Goal: Task Accomplishment & Management: Complete application form

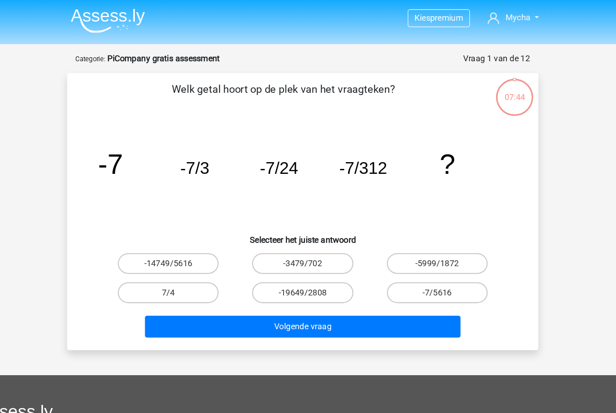
click at [397, 258] on label "-7/5616" at bounding box center [423, 253] width 87 height 18
click at [424, 258] on input "-7/5616" at bounding box center [427, 256] width 6 height 6
radio input "true"
click at [378, 280] on button "Volgende vraag" at bounding box center [308, 282] width 273 height 19
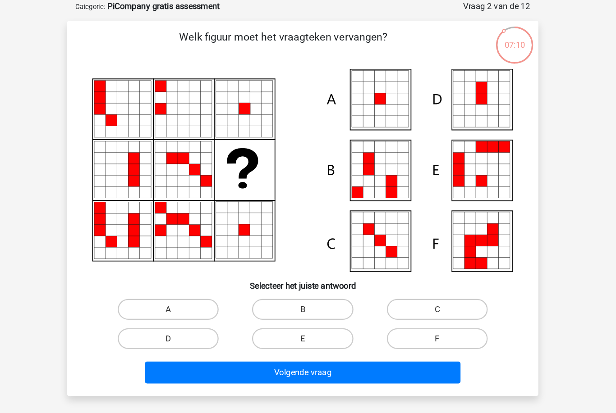
click at [379, 116] on icon at bounding box center [384, 121] width 10 height 10
click at [154, 303] on label "A" at bounding box center [191, 312] width 87 height 18
click at [192, 312] on input "A" at bounding box center [195, 315] width 6 height 6
radio input "true"
click at [200, 357] on button "Volgende vraag" at bounding box center [308, 366] width 273 height 19
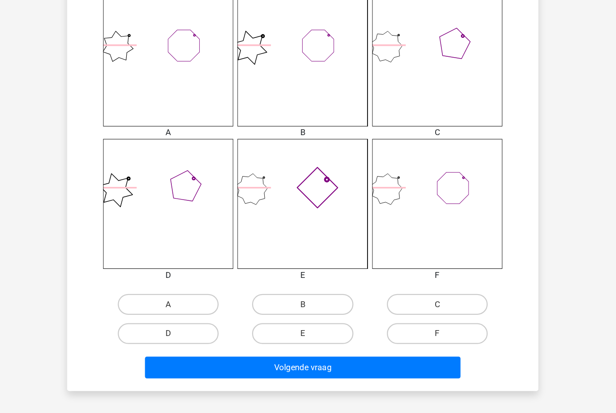
scroll to position [341, 0]
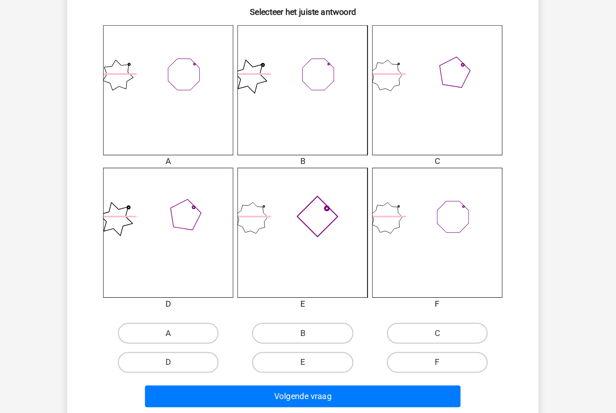
click at [270, 311] on label "E" at bounding box center [307, 320] width 87 height 18
click at [308, 320] on input "E" at bounding box center [311, 323] width 6 height 6
radio input "true"
click at [262, 340] on button "Volgende vraag" at bounding box center [308, 349] width 273 height 19
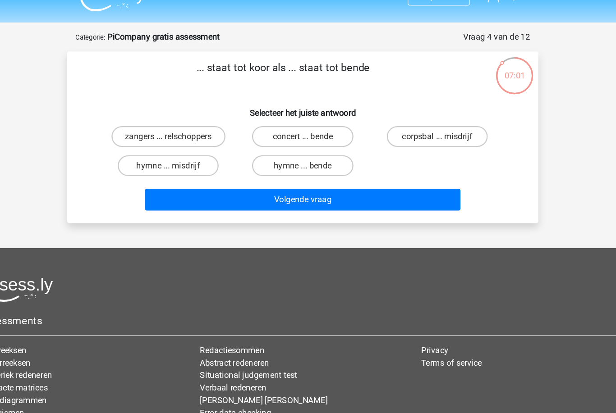
scroll to position [0, 0]
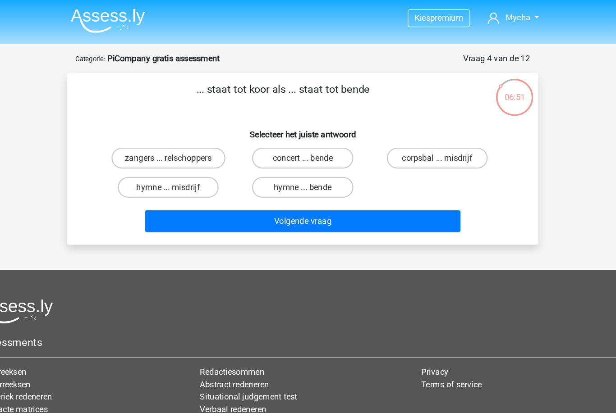
click at [162, 128] on label "zangers ... relschoppers" at bounding box center [192, 137] width 98 height 18
click at [192, 137] on input "zangers ... relschoppers" at bounding box center [195, 140] width 6 height 6
radio input "true"
click at [215, 186] on button "Volgende vraag" at bounding box center [308, 191] width 273 height 19
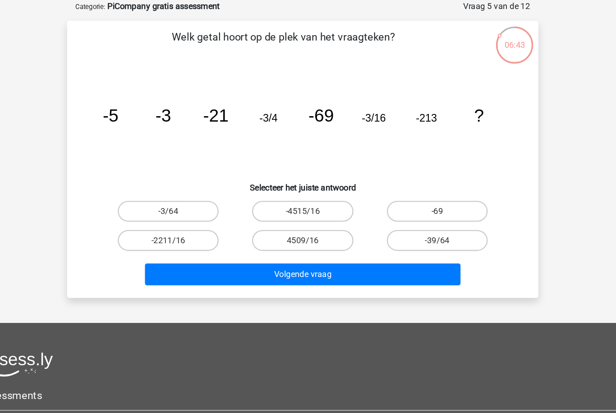
click at [380, 219] on label "-69" at bounding box center [423, 228] width 87 height 18
click at [424, 228] on input "-69" at bounding box center [427, 231] width 6 height 6
radio input "true"
click at [380, 244] on label "-39/64" at bounding box center [423, 253] width 87 height 18
click at [424, 253] on input "-39/64" at bounding box center [427, 256] width 6 height 6
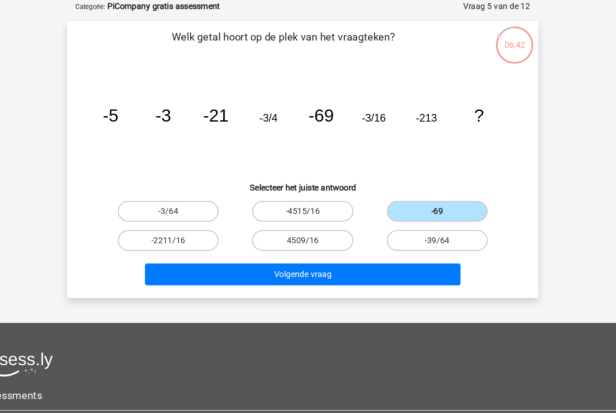
radio input "true"
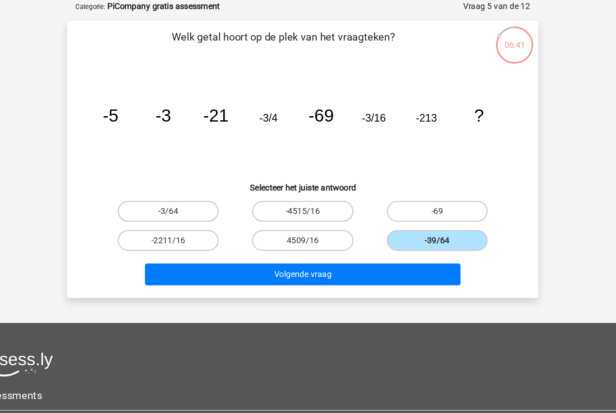
click at [328, 273] on button "Volgende vraag" at bounding box center [308, 282] width 273 height 19
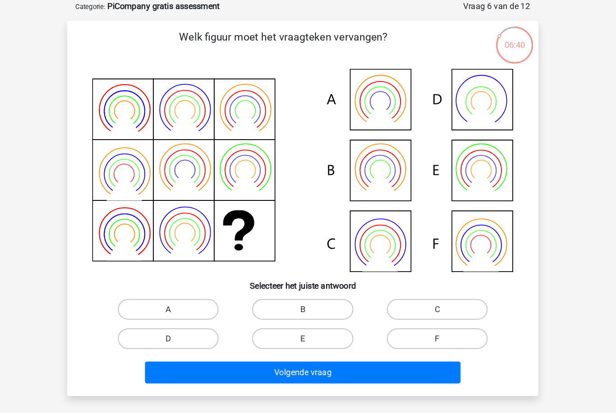
click at [166, 303] on label "A" at bounding box center [191, 312] width 87 height 18
click at [192, 312] on input "A" at bounding box center [195, 315] width 6 height 6
radio input "true"
click at [196, 357] on button "Volgende vraag" at bounding box center [308, 366] width 273 height 19
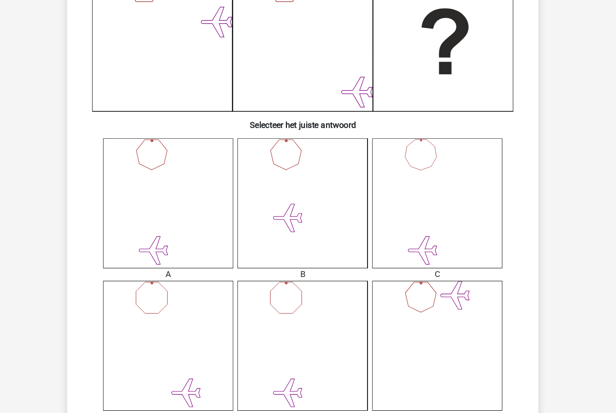
scroll to position [406, 0]
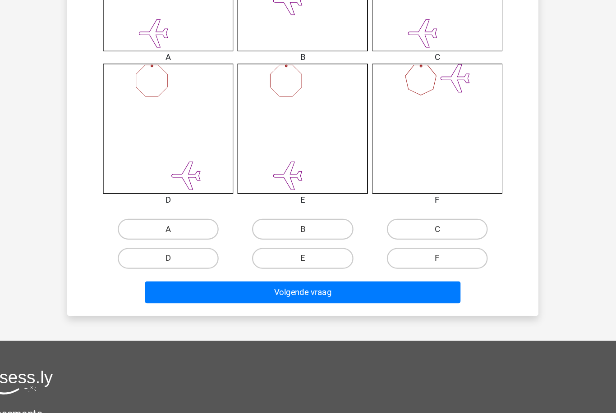
click at [269, 246] on label "E" at bounding box center [307, 255] width 87 height 18
click at [308, 255] on input "E" at bounding box center [311, 258] width 6 height 6
radio input "true"
click at [266, 274] on button "Volgende vraag" at bounding box center [308, 283] width 273 height 19
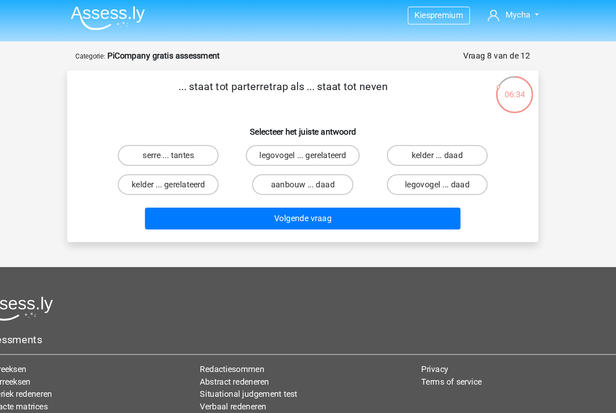
scroll to position [0, 0]
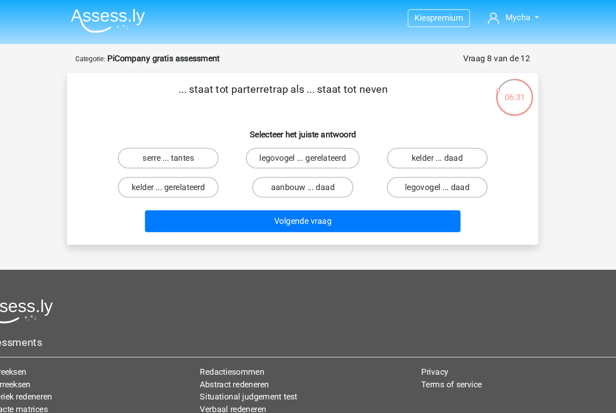
click at [166, 135] on label "serre ... tantes" at bounding box center [191, 137] width 87 height 18
click at [192, 137] on input "serre ... tantes" at bounding box center [195, 140] width 6 height 6
radio input "true"
click at [187, 192] on button "Volgende vraag" at bounding box center [308, 191] width 273 height 19
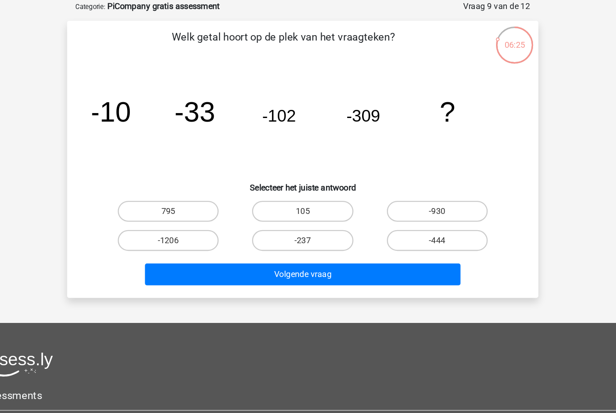
click at [424, 253] on input "-444" at bounding box center [427, 256] width 6 height 6
radio input "true"
click at [333, 273] on button "Volgende vraag" at bounding box center [308, 282] width 273 height 19
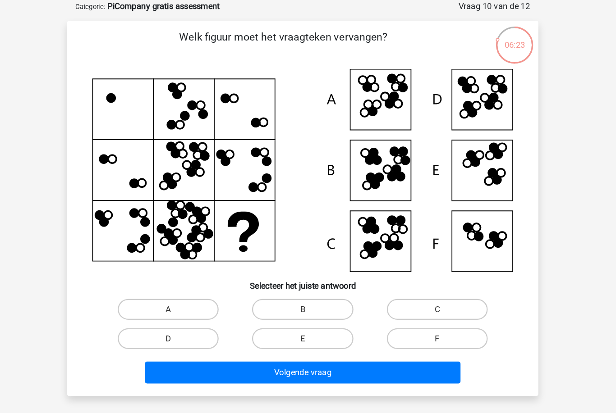
click at [265, 303] on label "B" at bounding box center [307, 312] width 87 height 18
click at [308, 312] on input "B" at bounding box center [311, 315] width 6 height 6
radio input "true"
click at [253, 357] on button "Volgende vraag" at bounding box center [308, 366] width 273 height 19
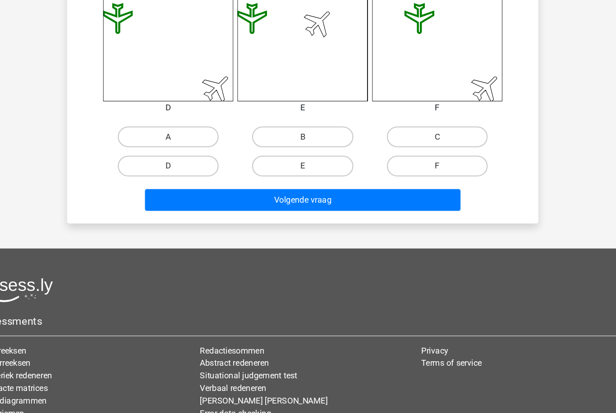
scroll to position [487, 0]
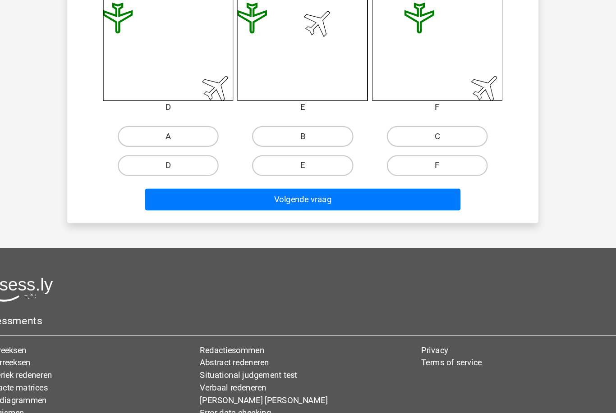
click at [280, 165] on label "E" at bounding box center [307, 174] width 87 height 18
click at [308, 174] on input "E" at bounding box center [311, 177] width 6 height 6
radio input "true"
click at [274, 194] on button "Volgende vraag" at bounding box center [308, 203] width 273 height 19
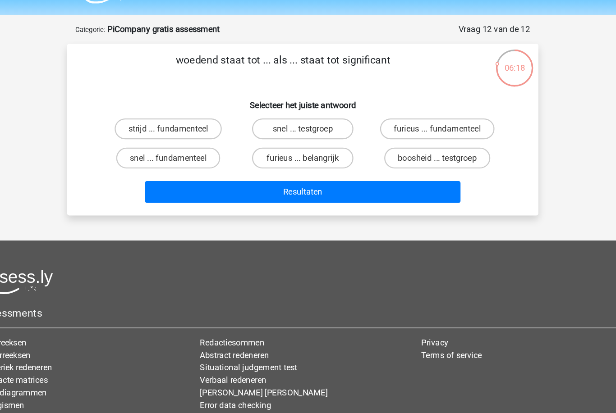
scroll to position [0, 0]
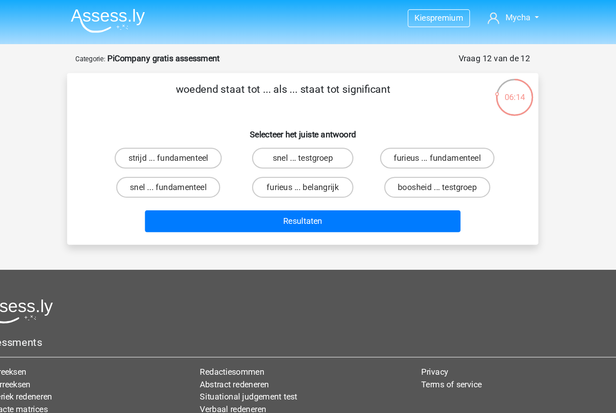
click at [308, 165] on input "furieus ... belangrijk" at bounding box center [311, 165] width 6 height 6
radio input "true"
click at [259, 186] on button "Resultaten" at bounding box center [308, 191] width 273 height 19
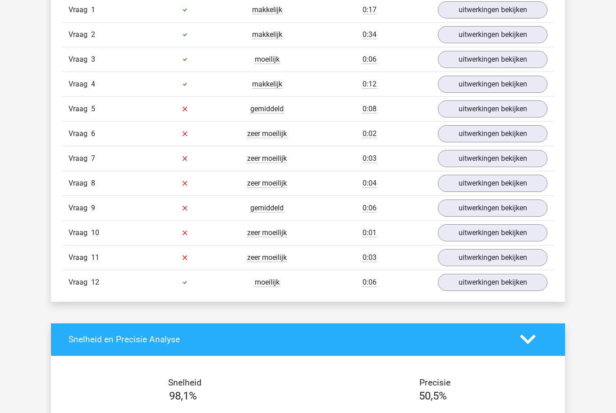
scroll to position [1038, 0]
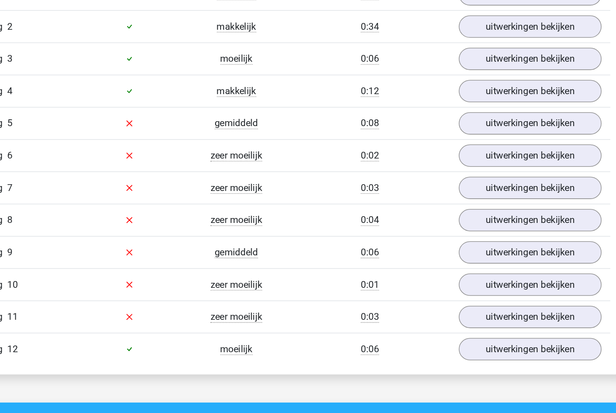
click at [438, 132] on link "uitwerkingen bekijken" at bounding box center [492, 140] width 109 height 17
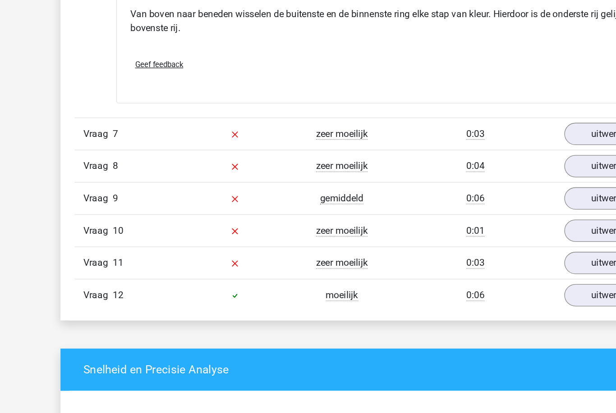
scroll to position [1436, 0]
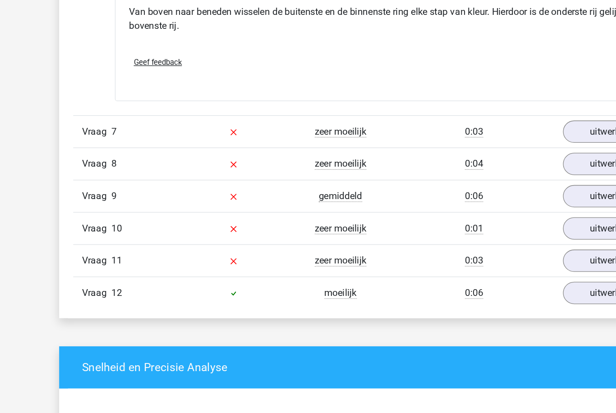
click at [353, 162] on div "Vraag 7 zeer moeilijk 0:03 uitwerkingen bekijken" at bounding box center [308, 174] width 492 height 25
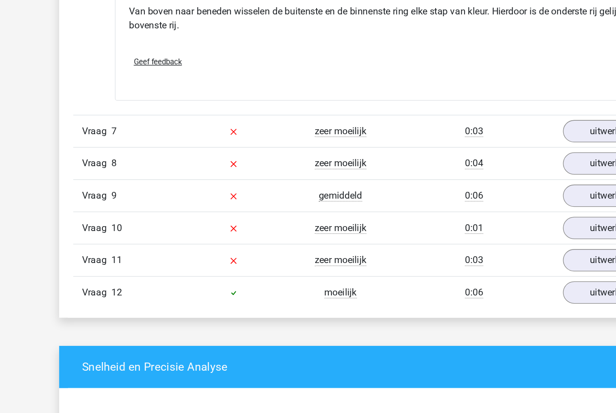
click at [447, 166] on link "uitwerkingen bekijken" at bounding box center [492, 174] width 109 height 17
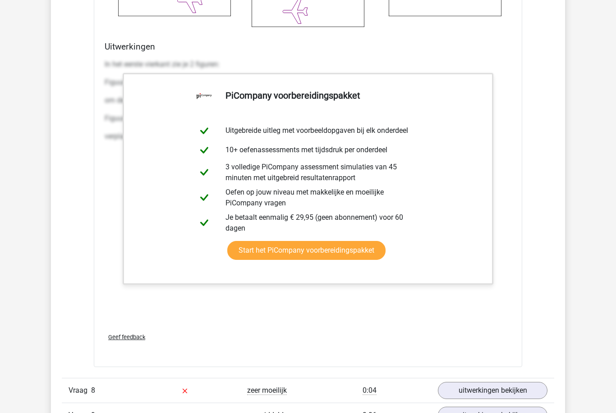
scroll to position [2185, 0]
